Goal: Task Accomplishment & Management: Manage account settings

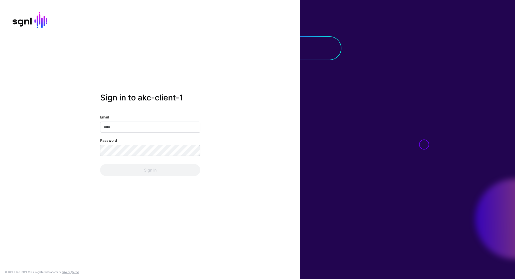
click at [151, 125] on input "Email" at bounding box center [150, 127] width 100 height 11
type input "**********"
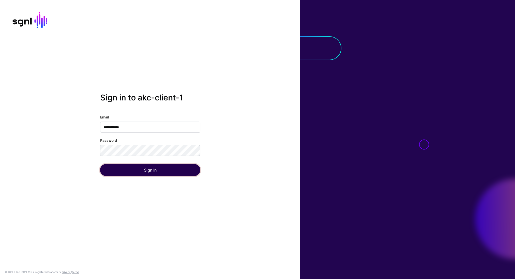
click at [164, 167] on button "Sign In" at bounding box center [150, 170] width 100 height 12
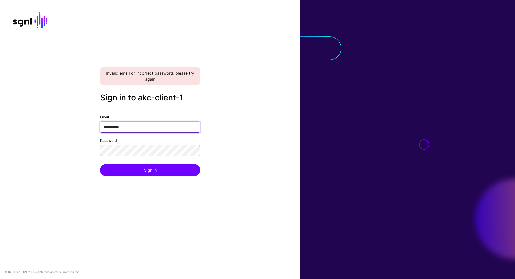
drag, startPoint x: 120, startPoint y: 126, endPoint x: 136, endPoint y: 141, distance: 22.4
click at [120, 126] on input "**********" at bounding box center [150, 127] width 100 height 11
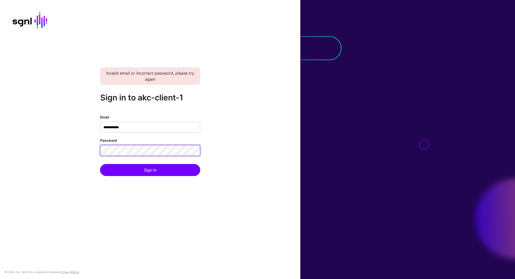
click at [100, 164] on button "Sign In" at bounding box center [150, 170] width 100 height 12
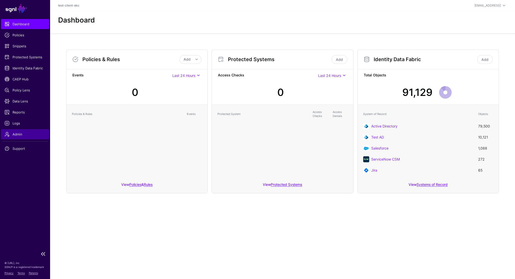
click at [24, 134] on span "Admin" at bounding box center [25, 134] width 41 height 5
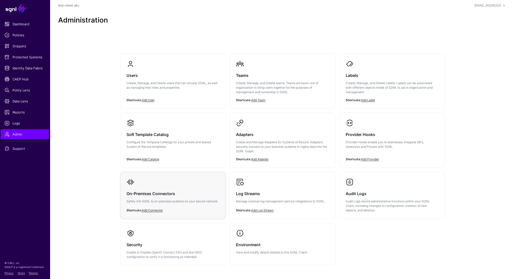
click at [184, 195] on h3 "On-Premises Connectors" at bounding box center [173, 193] width 93 height 7
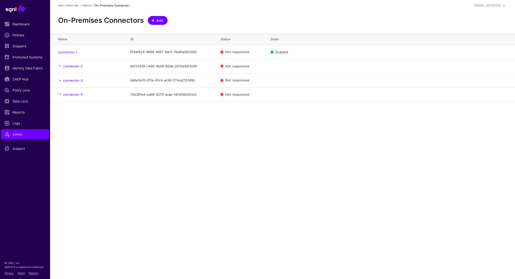
click at [153, 20] on span at bounding box center [153, 21] width 4 height 4
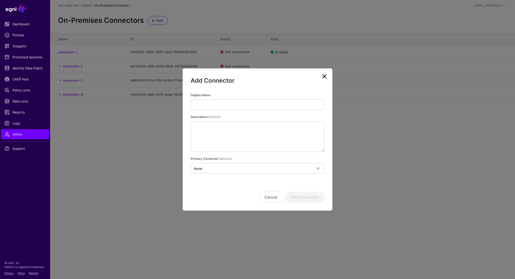
click at [222, 101] on input "Display Name" at bounding box center [258, 105] width 134 height 11
type input "**********"
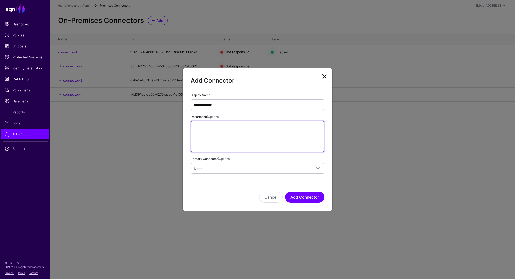
click at [225, 146] on textarea "Description (Optional)" at bounding box center [258, 136] width 134 height 31
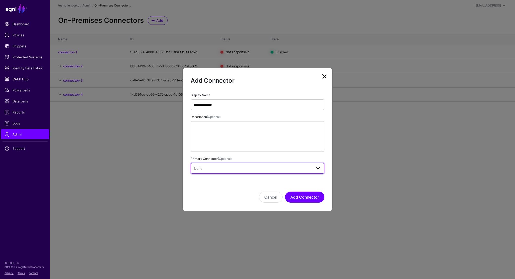
click at [217, 171] on span "None" at bounding box center [257, 168] width 127 height 6
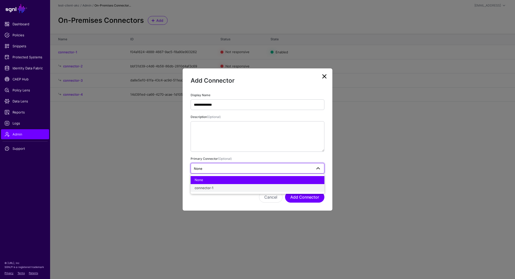
click at [216, 188] on div "connector-1" at bounding box center [258, 188] width 126 height 5
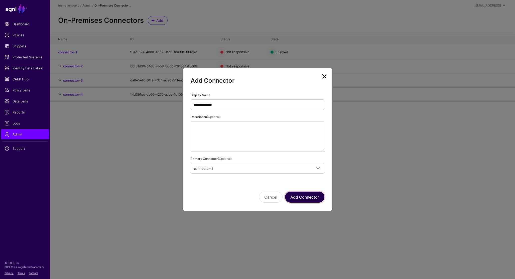
click at [305, 199] on button "Add Connector" at bounding box center [304, 197] width 39 height 11
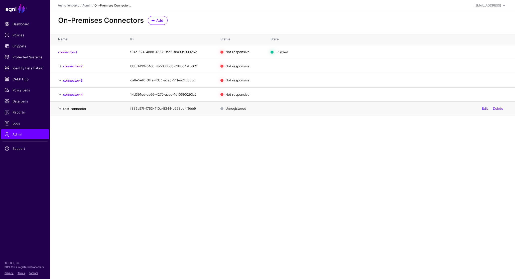
click at [76, 109] on link "test connector" at bounding box center [74, 109] width 23 height 4
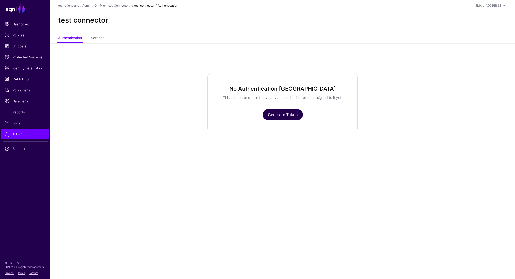
click at [285, 116] on link "Generate Token" at bounding box center [283, 114] width 40 height 11
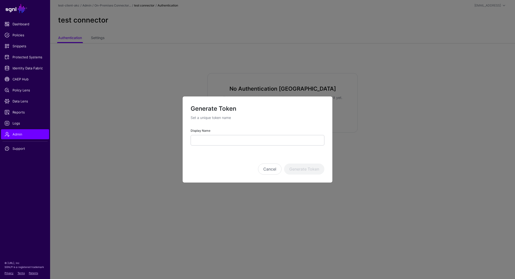
click at [230, 140] on input "Display Name" at bounding box center [258, 140] width 134 height 11
type input "****"
click at [300, 171] on button "Generate Token" at bounding box center [304, 169] width 40 height 11
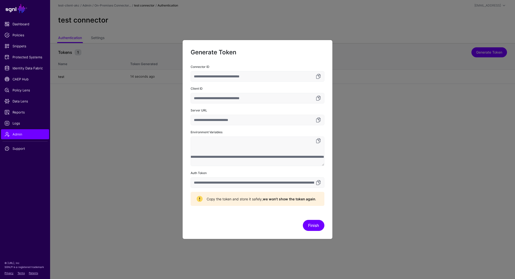
scroll to position [0, 655]
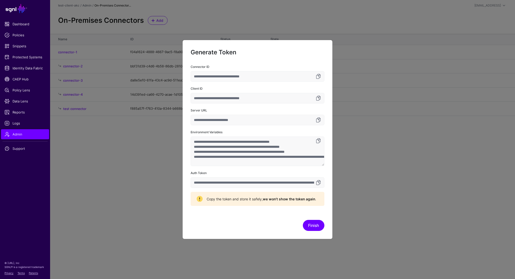
click at [228, 146] on textarea "**********" at bounding box center [258, 152] width 134 height 30
click at [314, 226] on button "Finish" at bounding box center [314, 225] width 22 height 11
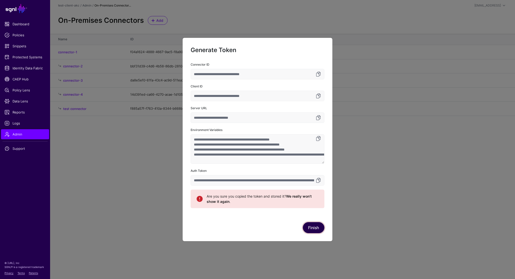
click at [315, 227] on button "Finish" at bounding box center [314, 227] width 22 height 11
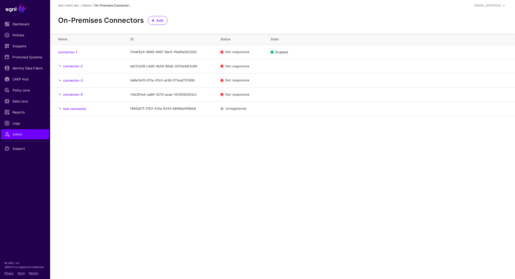
drag, startPoint x: 403, startPoint y: 184, endPoint x: 387, endPoint y: 181, distance: 16.9
click at [403, 184] on main "SGNL Dashboard Policies Snippets Protected Systems Identity Data Fabric CAEP Hu…" at bounding box center [257, 139] width 515 height 279
click at [496, 109] on link "Delete" at bounding box center [498, 109] width 10 height 4
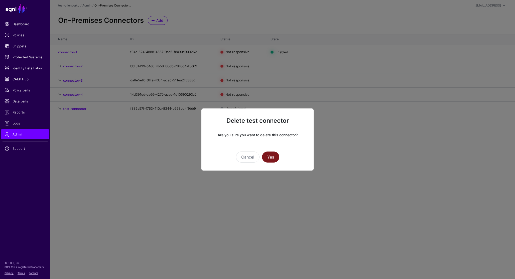
click at [273, 157] on button "Yes" at bounding box center [270, 157] width 17 height 11
